Goal: Find specific page/section: Find specific page/section

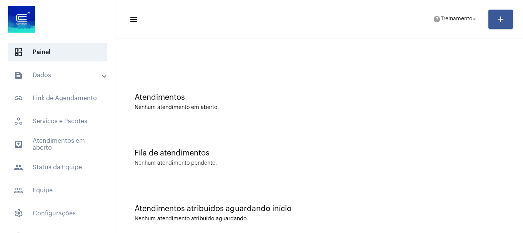
scroll to position [24, 0]
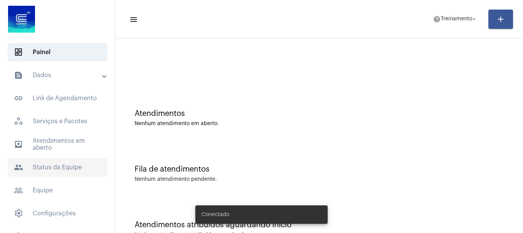
click at [64, 169] on span "people Status da Equipe" at bounding box center [58, 167] width 100 height 18
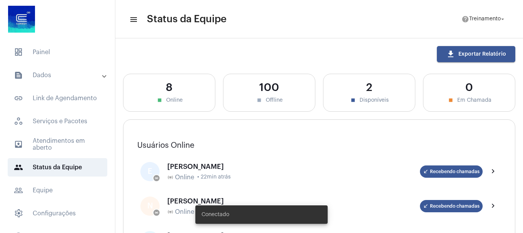
click at [59, 76] on mat-panel-title "text_snippet_outlined Dados" at bounding box center [58, 75] width 89 height 9
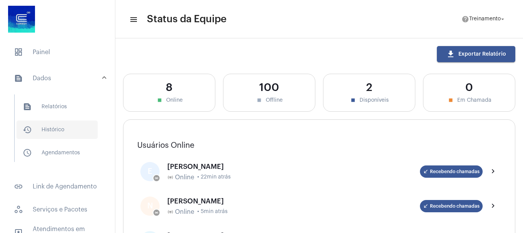
click at [59, 131] on span "history_outlined Histórico" at bounding box center [57, 130] width 81 height 18
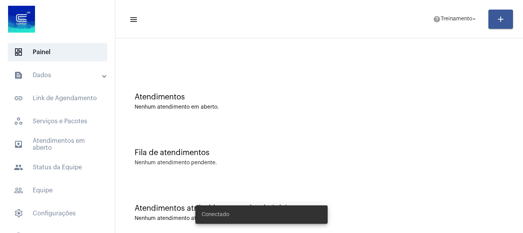
scroll to position [24, 0]
